Goal: Information Seeking & Learning: Learn about a topic

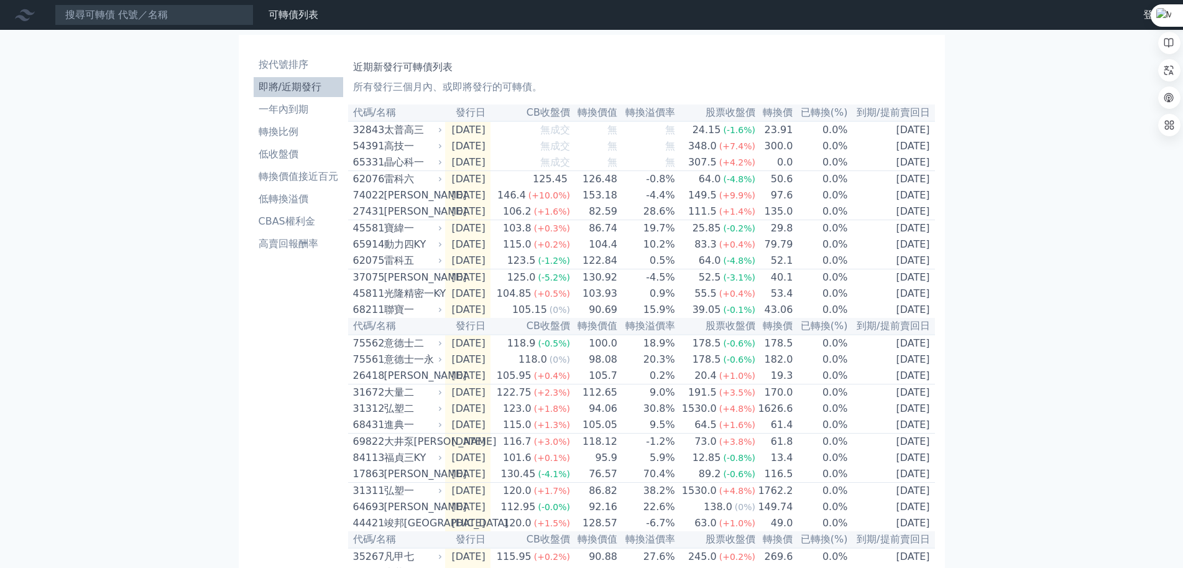
click at [1104, 16] on nav "可轉債列表 財務數據 可轉債列表 財務數據 登出 登出" at bounding box center [591, 15] width 1183 height 30
click at [270, 214] on li "CBAS權利金" at bounding box center [299, 221] width 90 height 15
